Goal: Information Seeking & Learning: Learn about a topic

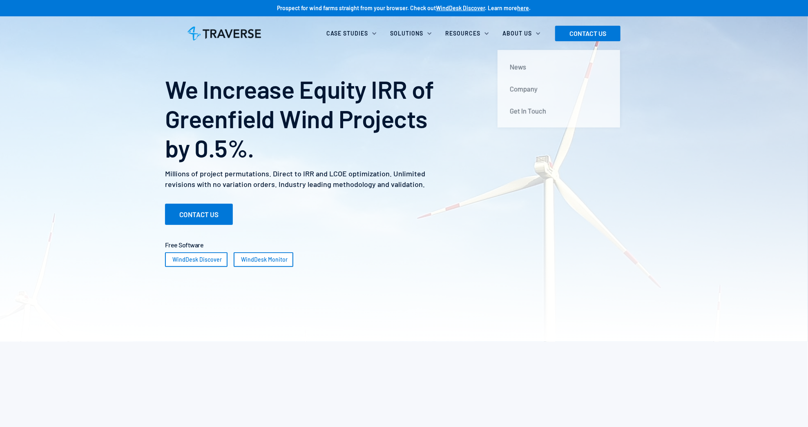
click at [526, 29] on div "About Us" at bounding box center [516, 33] width 29 height 8
click at [521, 30] on div "About Us" at bounding box center [516, 33] width 29 height 8
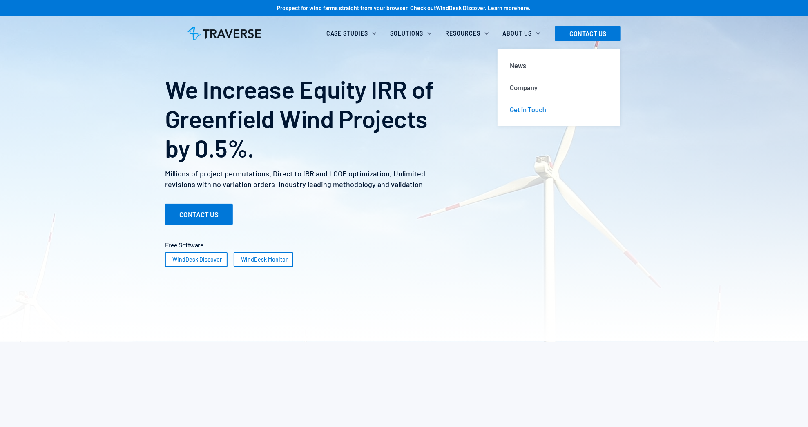
click at [543, 112] on div "Get In Touch" at bounding box center [528, 109] width 36 height 9
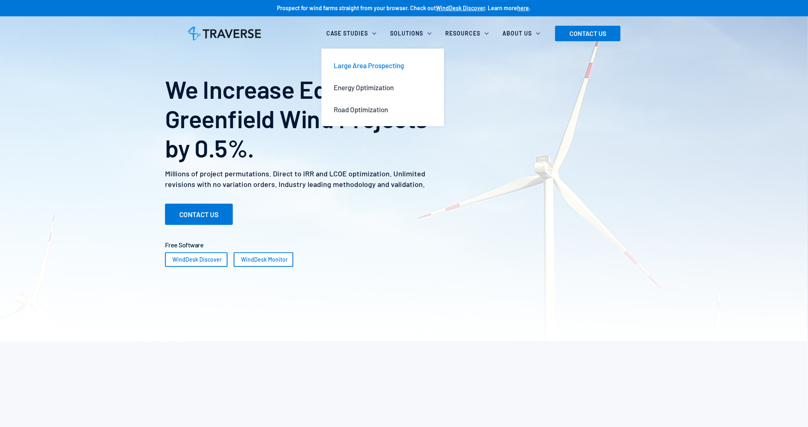
click at [363, 65] on div "Large Area Prospecting" at bounding box center [369, 65] width 70 height 9
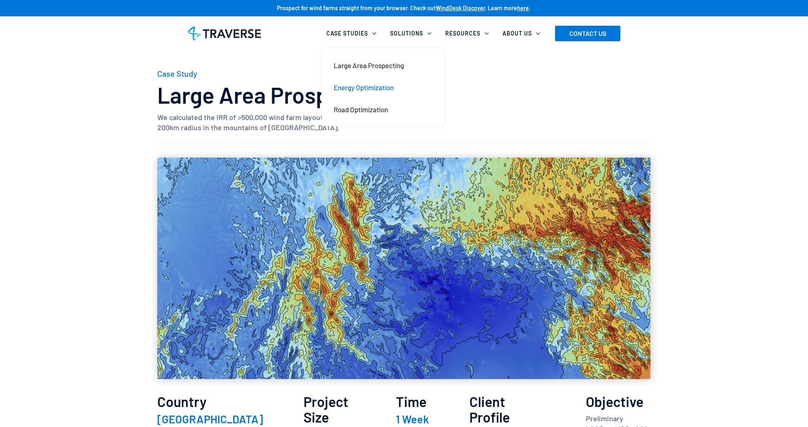
click at [373, 87] on div "Energy Optimization" at bounding box center [364, 87] width 60 height 9
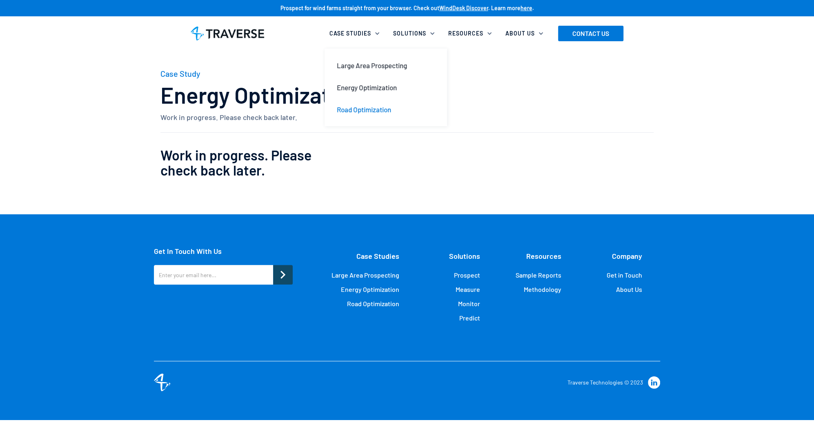
click at [367, 109] on div "Road Optimization" at bounding box center [364, 109] width 54 height 9
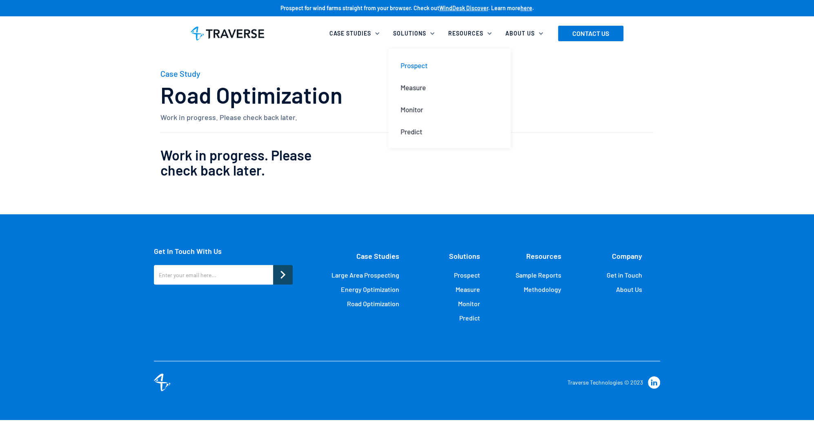
click at [417, 62] on div "Prospect" at bounding box center [414, 65] width 27 height 9
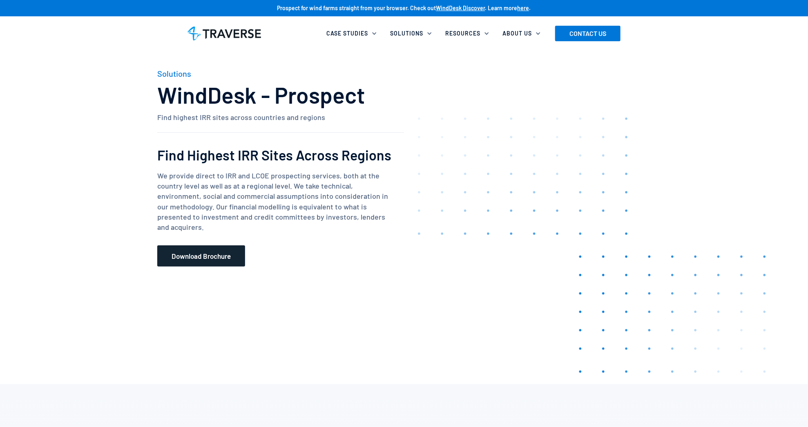
click at [217, 256] on link "Download Brochure" at bounding box center [201, 255] width 88 height 21
click at [479, 64] on link "Blog" at bounding box center [501, 65] width 111 height 22
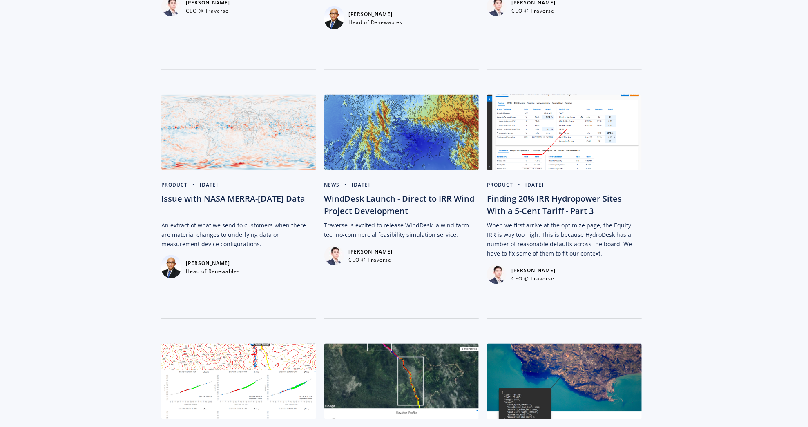
scroll to position [653, 0]
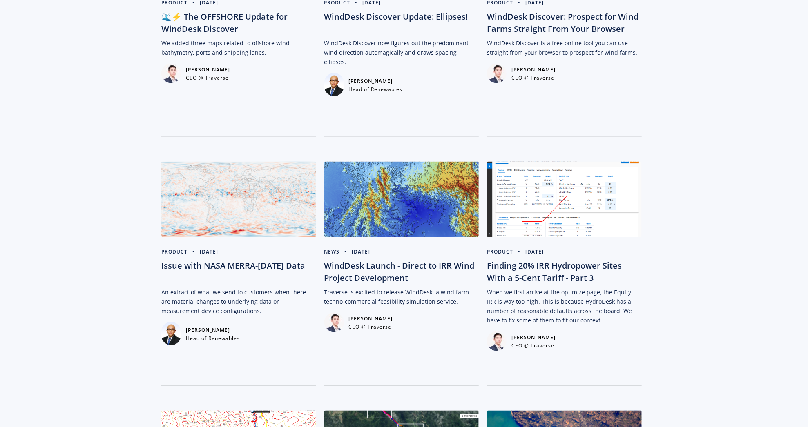
click at [389, 270] on div "WindDesk Launch - Direct to IRR Wind Project Development" at bounding box center [401, 272] width 155 height 24
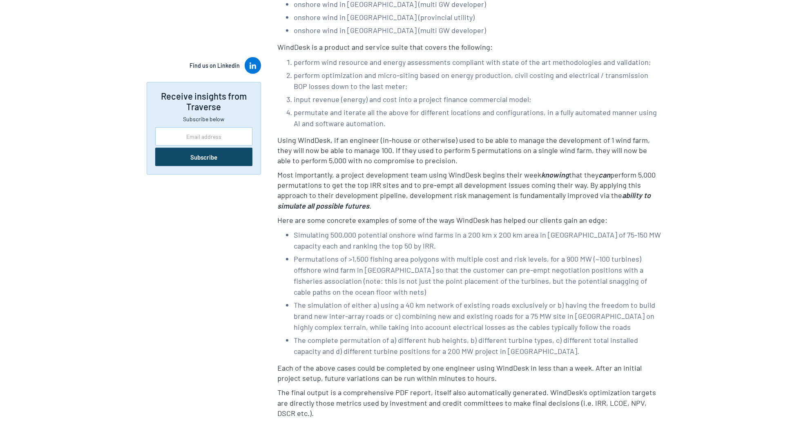
scroll to position [367, 0]
